Goal: Transaction & Acquisition: Purchase product/service

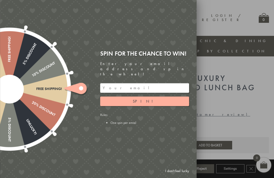
click at [139, 83] on input "email" at bounding box center [144, 88] width 89 height 10
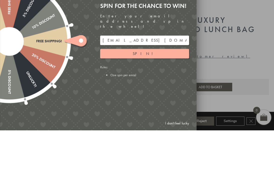
click at [146, 98] on span "Spin!" at bounding box center [145, 100] width 24 height 5
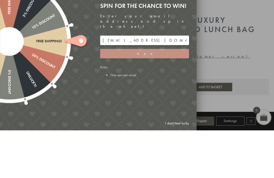
scroll to position [48, 5]
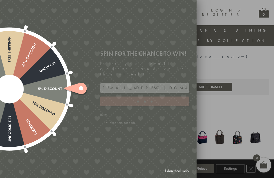
type input "886PH4TT"
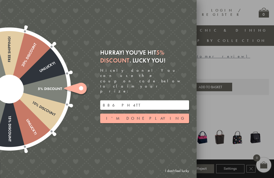
click at [148, 113] on button "I'm done playing" at bounding box center [144, 118] width 89 height 10
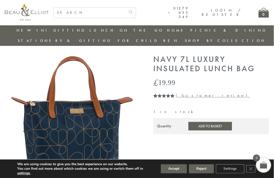
scroll to position [10, 5]
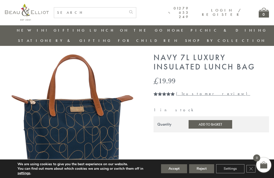
click at [200, 120] on button "Add to Basket" at bounding box center [211, 124] width 44 height 9
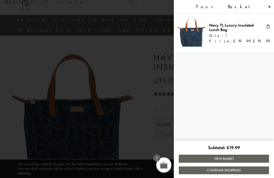
click at [235, 162] on link "View Basket" at bounding box center [224, 159] width 90 height 8
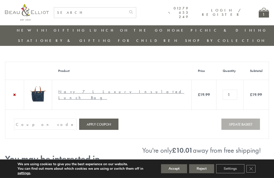
click at [32, 125] on input "Coupon:" at bounding box center [45, 123] width 63 height 11
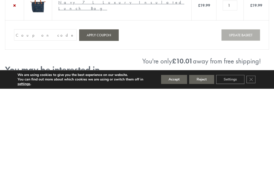
click at [39, 118] on input "Coupon:" at bounding box center [45, 123] width 63 height 11
paste input "886PH4TT"
type input "886PH4TT"
click at [102, 118] on button "Apply coupon" at bounding box center [98, 123] width 39 height 11
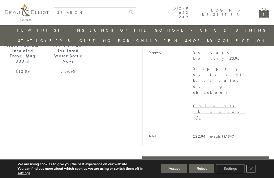
scroll to position [204, 0]
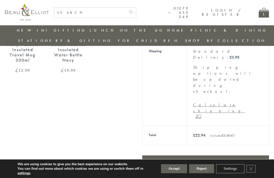
click at [209, 155] on link "Proceed to checkout" at bounding box center [205, 160] width 127 height 11
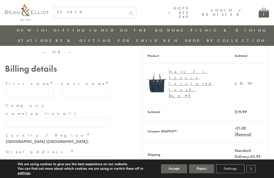
scroll to position [59, 0]
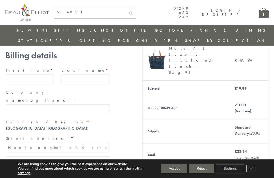
radio input "true"
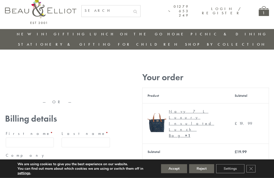
scroll to position [0, 0]
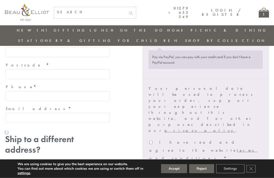
click at [240, 169] on button "Proceed to PayPal" at bounding box center [237, 174] width 52 height 11
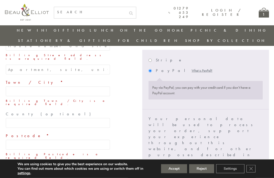
click at [154, 116] on div "Your personal data will be used to process your order, support your experience …" at bounding box center [205, 163] width 114 height 94
click at [153, 171] on input "I have read and agree to the website terms and conditions *" at bounding box center [150, 172] width 3 height 3
checkbox input "true"
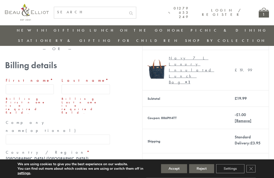
scroll to position [99, 0]
click at [33, 84] on input "First name *" at bounding box center [30, 89] width 48 height 10
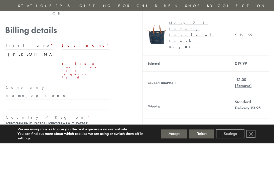
type input "Shelley"
click at [82, 84] on input "Last name *" at bounding box center [86, 89] width 48 height 10
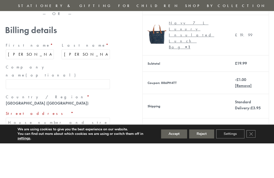
type input "Thomas"
click at [42, 114] on input "Company name (optional)" at bounding box center [58, 119] width 104 height 10
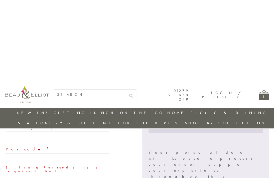
scroll to position [280, 0]
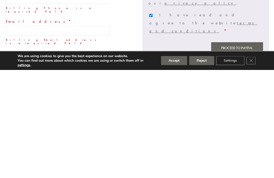
click at [8, 162] on input "Ship to a different address?" at bounding box center [6, 163] width 3 height 3
checkbox input "true"
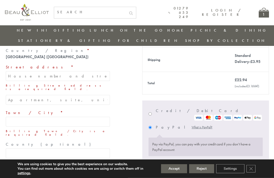
scroll to position [180, 0]
click at [20, 170] on input "Postcode *" at bounding box center [58, 175] width 104 height 10
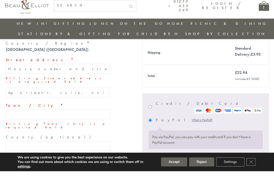
type input "Bs20 7ls"
click at [40, 71] on input "Street address *" at bounding box center [58, 76] width 104 height 10
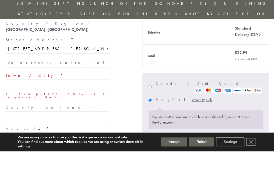
type input "26 tydeman road"
click at [46, 106] on input "Town / City *" at bounding box center [58, 111] width 104 height 10
type input "B"
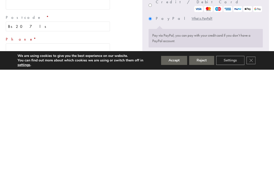
type input "Portishead"
click at [90, 152] on input "Phone *" at bounding box center [58, 157] width 104 height 10
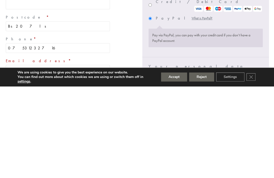
scroll to position [197, 0]
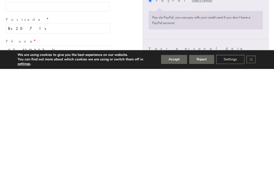
type input "07531232716"
click at [50, 176] on input "Email address *" at bounding box center [58, 181] width 104 height 10
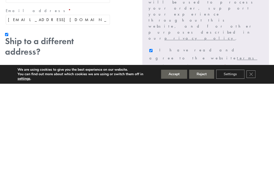
scroll to position [268, 0]
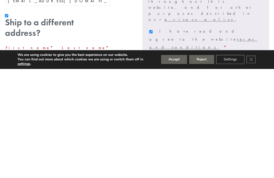
type input "jsathomas26@gmail.com"
click at [30, 161] on input "First name *" at bounding box center [30, 166] width 48 height 10
type input "Juliette"
click at [85, 161] on input "Last name *" at bounding box center [86, 166] width 48 height 10
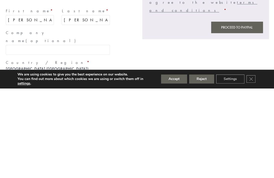
scroll to position [325, 0]
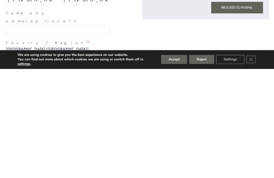
type input "Hughes"
click at [42, 173] on input "Street address *" at bounding box center [58, 178] width 104 height 10
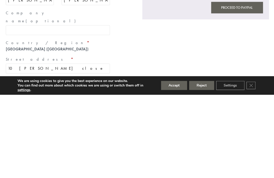
scroll to position [351, 0]
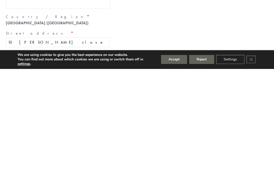
type input "10 Deane close"
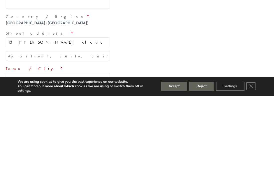
scroll to position [380, 0]
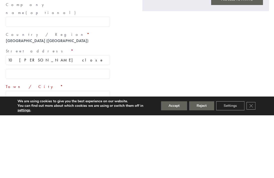
click at [34, 132] on input "Apartment, suite, unit, etc. (optional)" at bounding box center [58, 137] width 104 height 10
type input "Frenchay"
click at [38, 154] on input "Town / City *" at bounding box center [58, 159] width 104 height 10
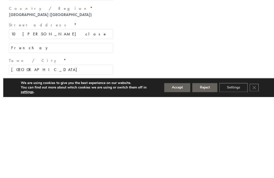
scroll to position [388, 5]
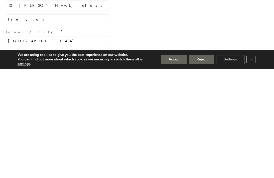
type input "Bristol"
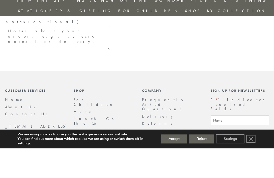
scroll to position [536, 0]
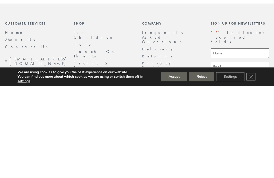
type input "Bs161xn"
click at [175, 164] on button "Accept" at bounding box center [174, 168] width 26 height 9
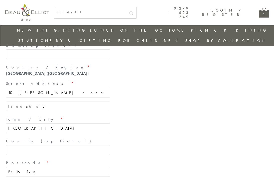
scroll to position [415, 0]
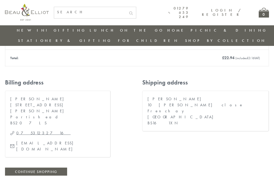
scroll to position [171, 0]
click at [31, 167] on link "Continue shopping" at bounding box center [36, 171] width 62 height 8
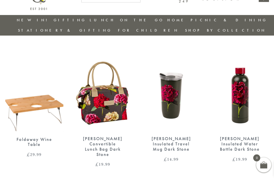
scroll to position [0, 5]
